Goal: Task Accomplishment & Management: Manage account settings

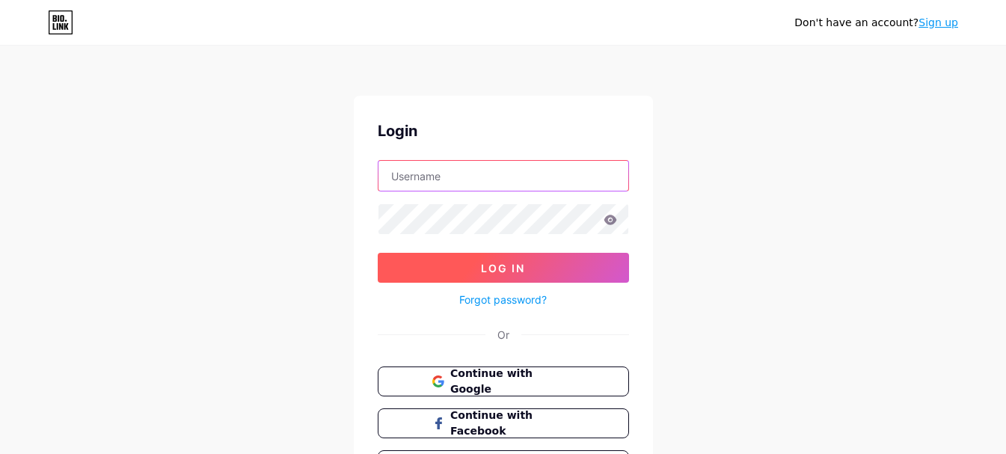
type input "[EMAIL_ADDRESS][DOMAIN_NAME]"
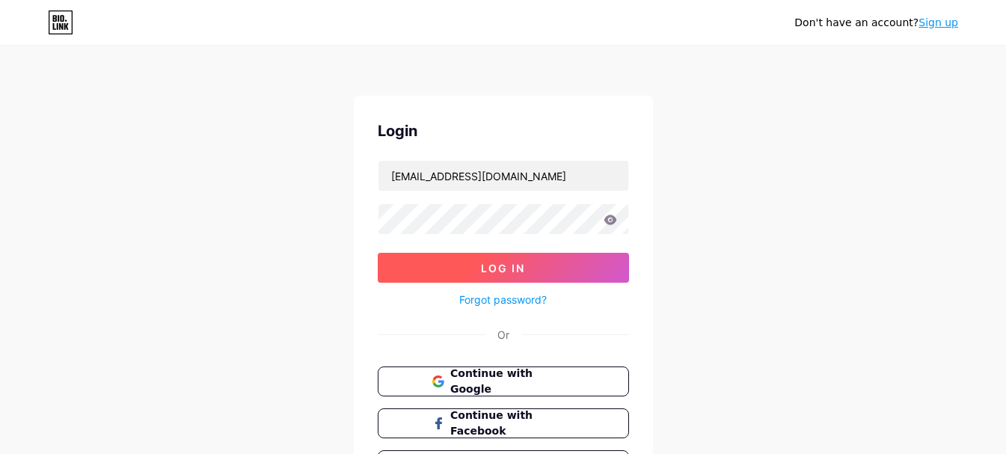
click at [509, 272] on span "Log In" at bounding box center [503, 268] width 44 height 13
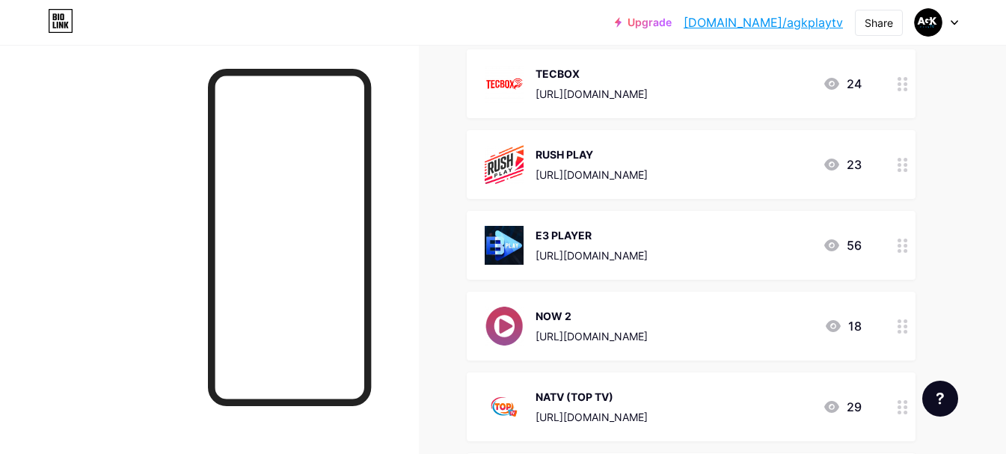
scroll to position [2519, 0]
click at [898, 251] on circle at bounding box center [900, 252] width 4 height 4
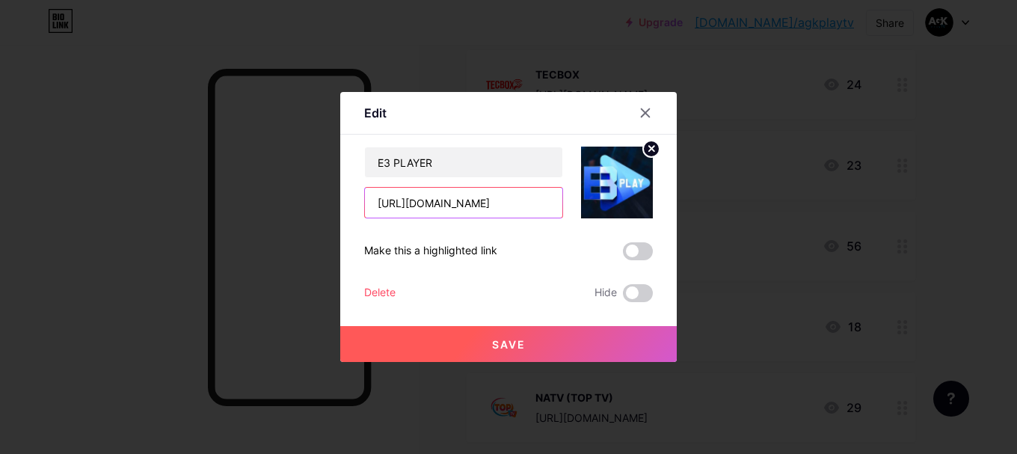
drag, startPoint x: 520, startPoint y: 206, endPoint x: 275, endPoint y: 241, distance: 247.0
click at [275, 241] on div "Edit Content YouTube Play YouTube video without leaving your page. ADD Vimeo Pl…" at bounding box center [508, 227] width 1017 height 454
paste input "e3office"
type input "[URL][DOMAIN_NAME]"
click at [566, 340] on button "Save" at bounding box center [508, 344] width 337 height 36
